Goal: Find specific page/section: Find specific page/section

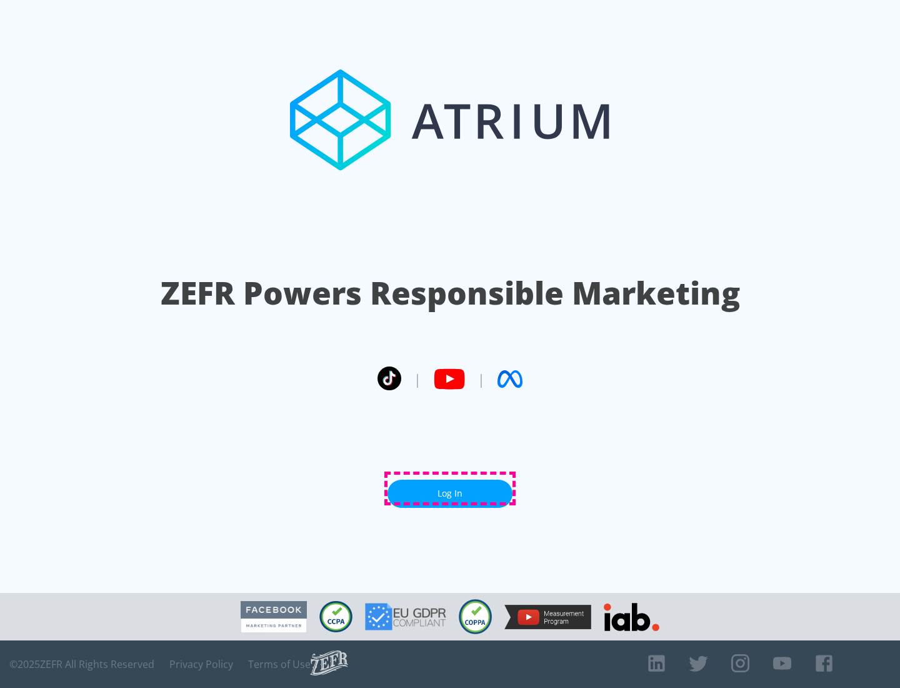
click at [450, 488] on link "Log In" at bounding box center [450, 494] width 125 height 28
